Goal: Task Accomplishment & Management: Manage account settings

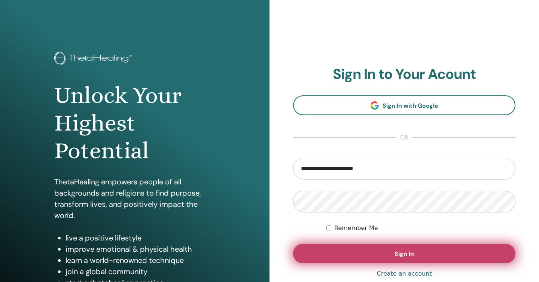
click at [362, 248] on button "Sign In" at bounding box center [404, 253] width 223 height 19
type input "**********"
click at [357, 250] on button "Sign In" at bounding box center [404, 253] width 223 height 19
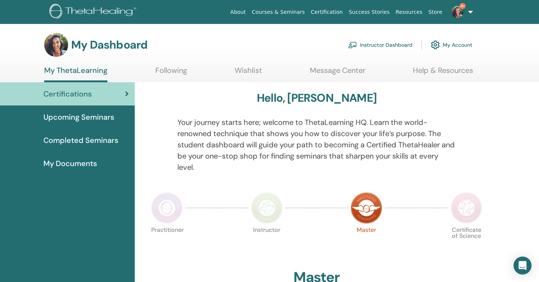
click at [381, 46] on link "Instructor Dashboard" at bounding box center [380, 45] width 64 height 16
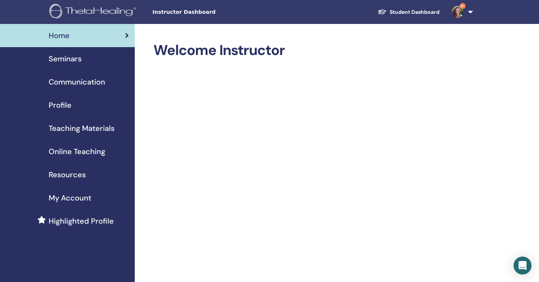
click at [381, 46] on h2 "Welcome Instructor" at bounding box center [313, 50] width 318 height 17
click at [86, 57] on div "Seminars" at bounding box center [67, 58] width 123 height 11
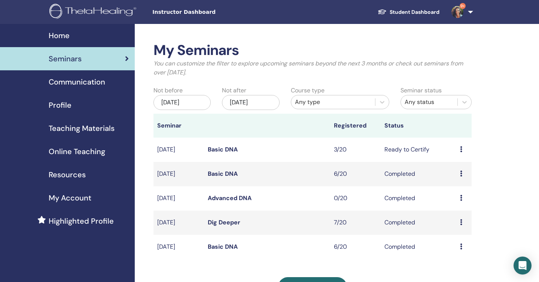
click at [227, 151] on link "Basic DNA" at bounding box center [223, 150] width 30 height 8
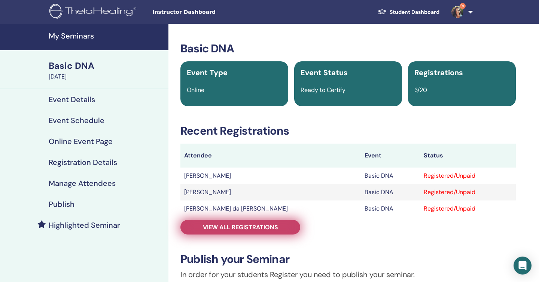
click at [243, 224] on span "View all registrations" at bounding box center [240, 228] width 75 height 8
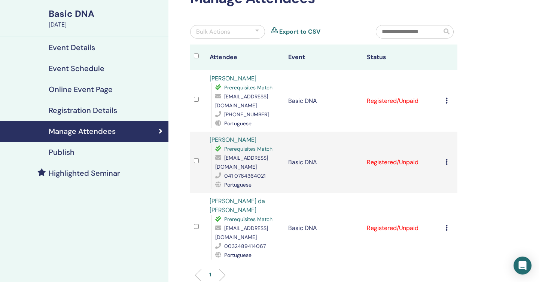
scroll to position [121, 0]
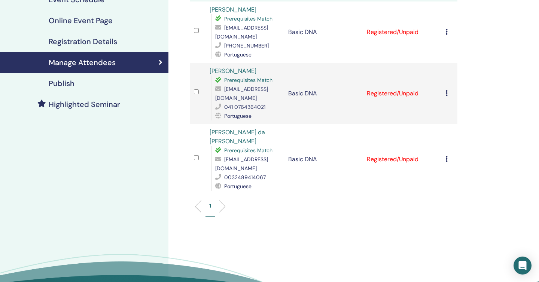
click at [448, 28] on div "Cancel Registration Do not auto-certify Mark as Paid Mark as Unpaid Mark as Abs…" at bounding box center [450, 32] width 8 height 9
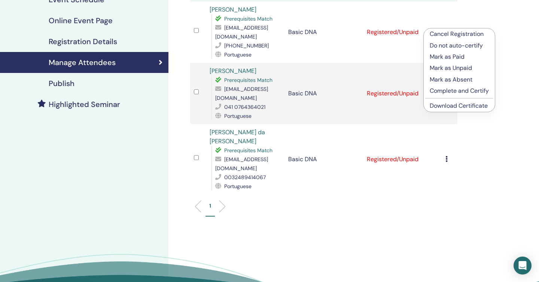
click at [448, 91] on p "Complete and Certify" at bounding box center [459, 91] width 59 height 9
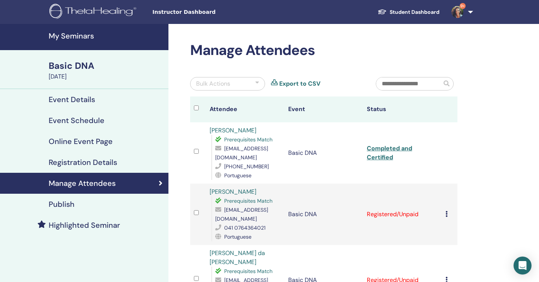
click at [448, 210] on div "Cancel Registration Do not auto-certify Mark as Paid Mark as Unpaid Mark as Abs…" at bounding box center [450, 214] width 8 height 9
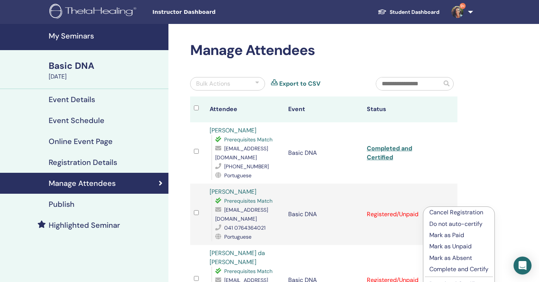
click at [447, 270] on p "Complete and Certify" at bounding box center [459, 269] width 59 height 9
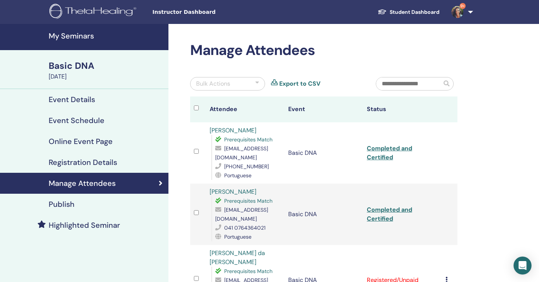
scroll to position [107, 0]
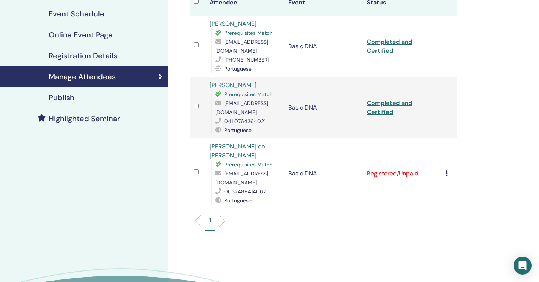
click at [446, 170] on icon at bounding box center [447, 173] width 2 height 6
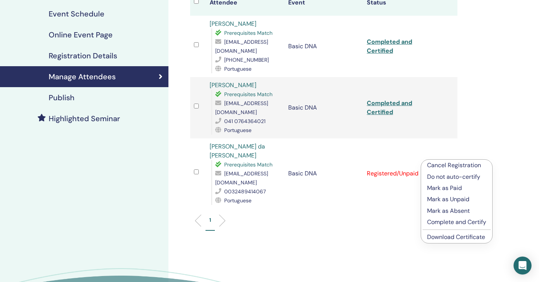
click at [465, 224] on p "Complete and Certify" at bounding box center [456, 222] width 59 height 9
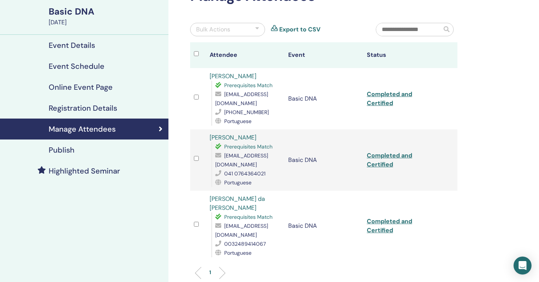
scroll to position [27, 0]
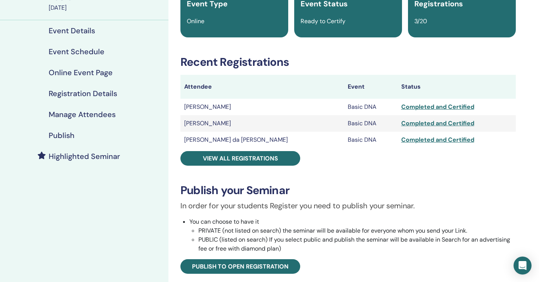
scroll to position [82, 0]
